Goal: Submit feedback/report problem

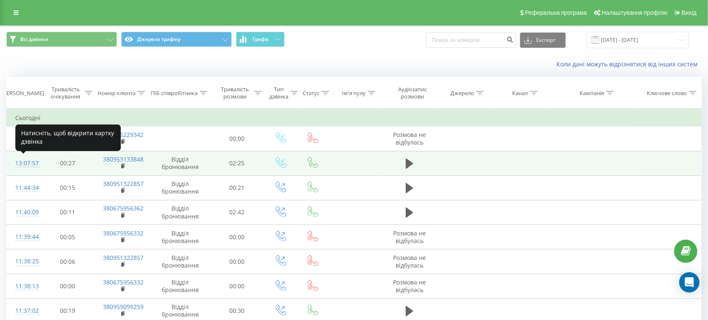
click at [26, 164] on div "13:07:57" at bounding box center [23, 163] width 17 height 16
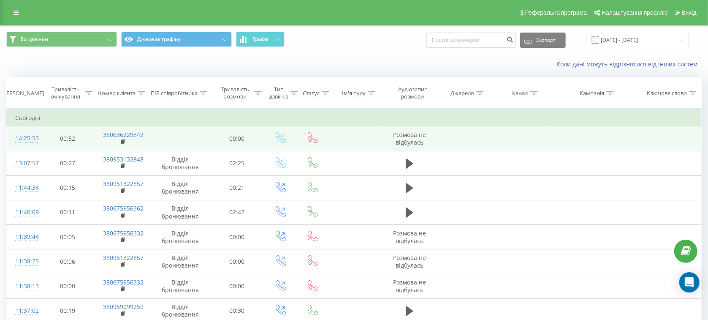
click at [29, 138] on div "14:25:53" at bounding box center [23, 138] width 17 height 16
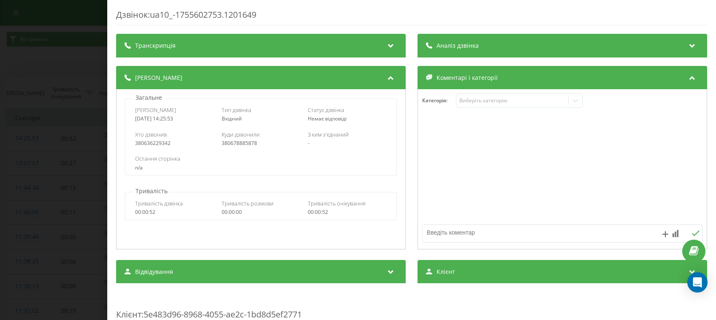
click at [66, 59] on div "Дзвінок : ua10_-1755602753.1201649 Транскрипція Для AI-аналізу майбутніх дзвінк…" at bounding box center [358, 160] width 716 height 320
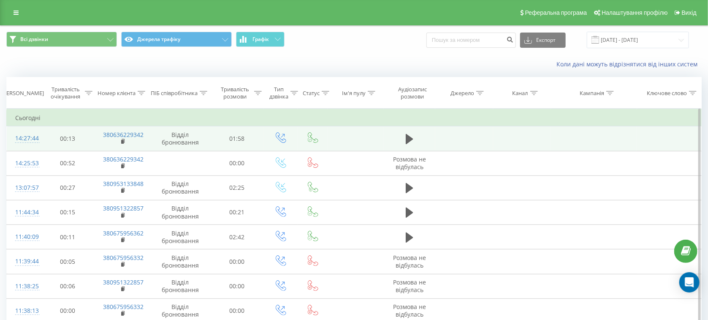
click at [33, 137] on div "14:27:44" at bounding box center [23, 138] width 17 height 16
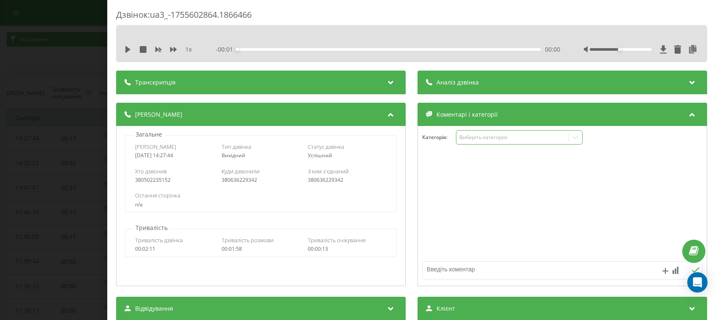
click at [500, 142] on div "Виберіть категорію" at bounding box center [519, 137] width 127 height 14
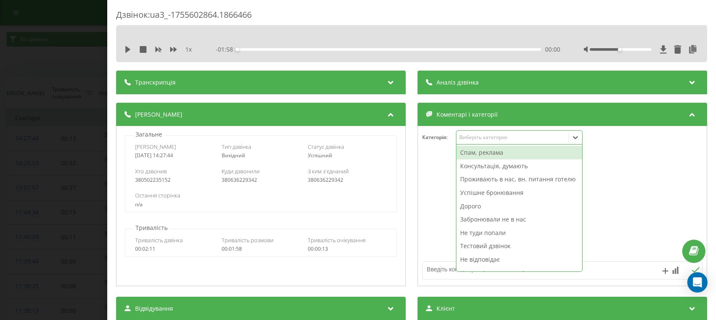
click at [465, 157] on div "Спам, реклама" at bounding box center [519, 153] width 126 height 14
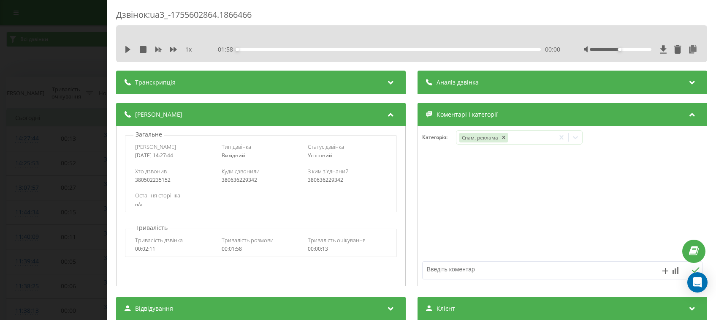
click at [423, 263] on textarea at bounding box center [534, 268] width 223 height 15
type textarea "СПІВПРАЦЯ"
click at [691, 270] on icon at bounding box center [695, 270] width 8 height 6
click at [39, 100] on div "Дзвінок : ua3_-1755602864.1866466 1 x - 01:58 00:00 00:00 Транскрипція Для AI-а…" at bounding box center [358, 160] width 716 height 320
